Goal: Transaction & Acquisition: Purchase product/service

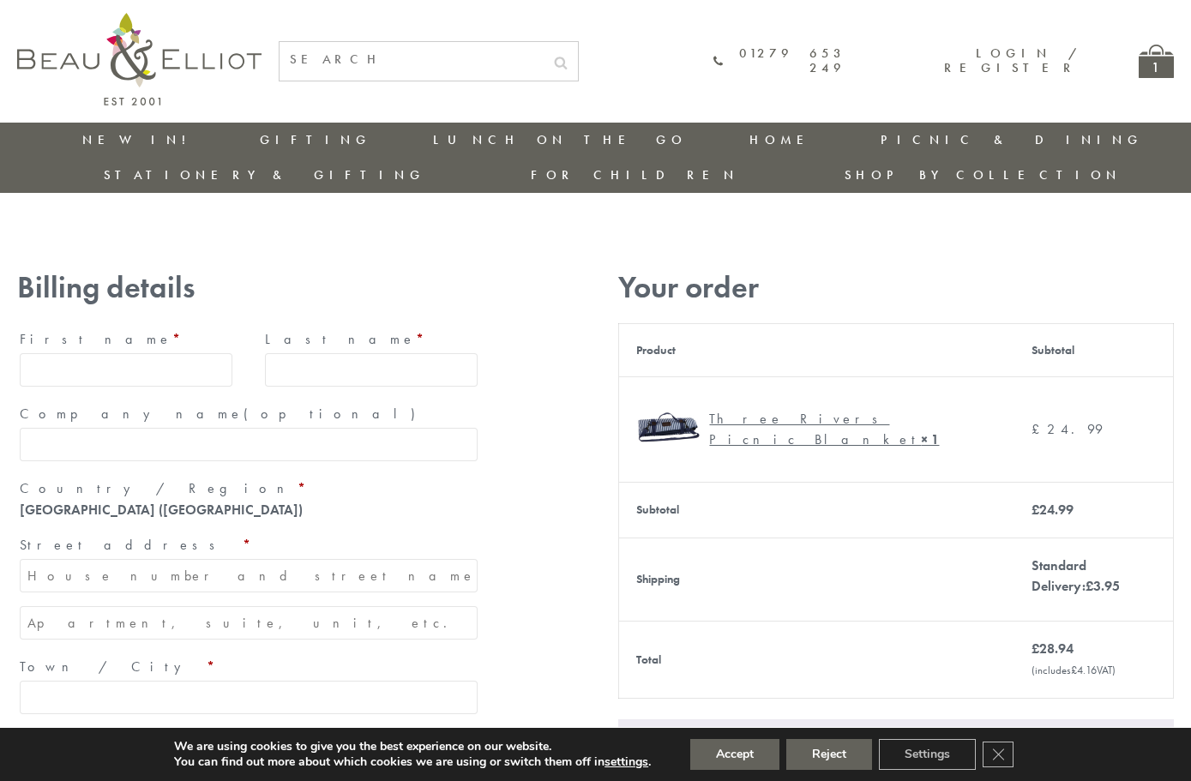
type input "maria33@yahoo.com"
type input "Maria"
type input "Williams"
type input "23, Scottsdale, Happytown"
type input "London"
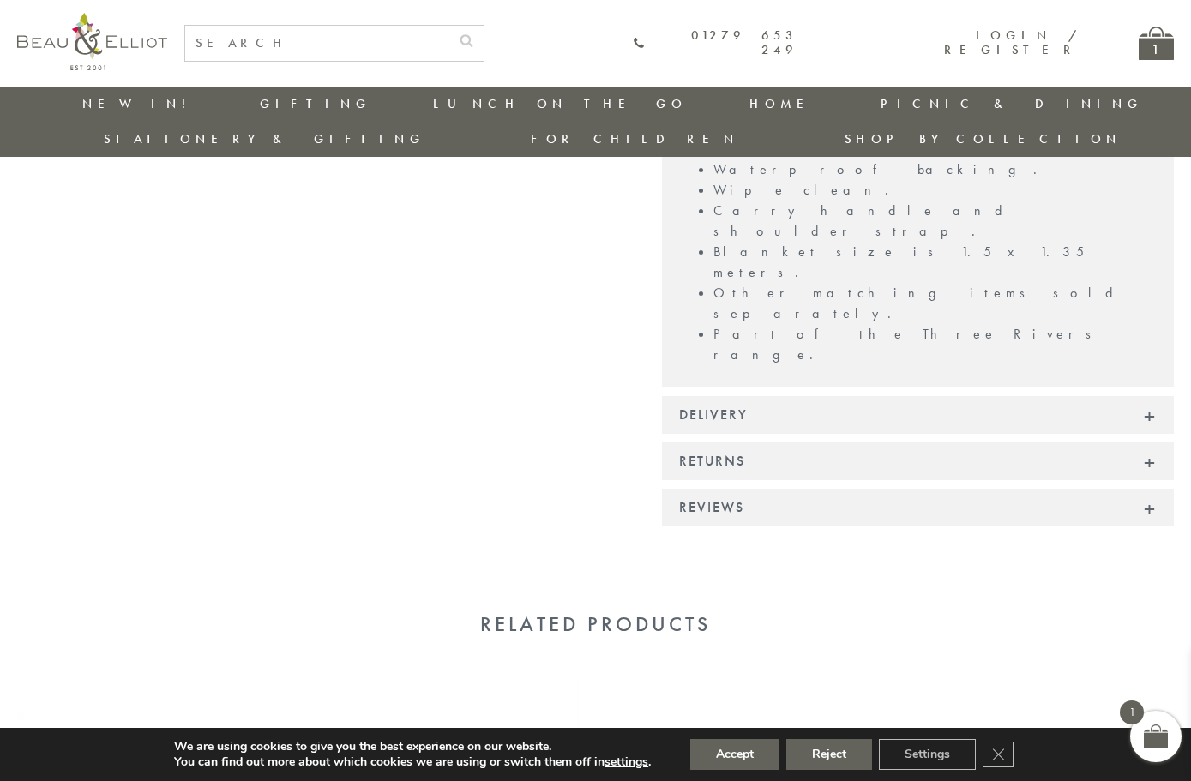
scroll to position [1119, 0]
